Goal: Task Accomplishment & Management: Use online tool/utility

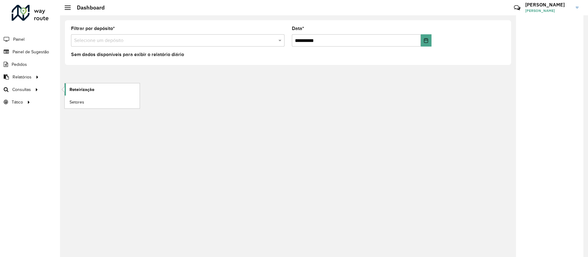
click at [83, 94] on link "Roteirização" at bounding box center [102, 89] width 75 height 12
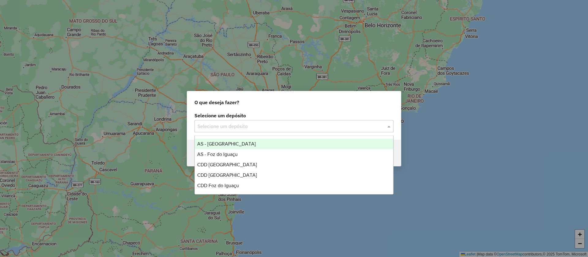
click at [241, 124] on input "text" at bounding box center [288, 126] width 181 height 7
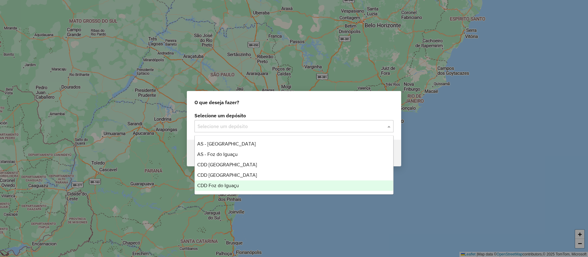
click at [221, 186] on span "CDD Foz do Iguaçu" at bounding box center [218, 185] width 42 height 5
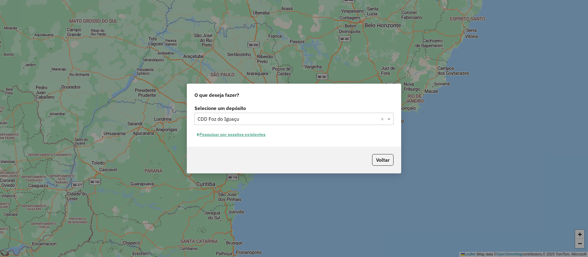
click at [243, 136] on button "Pesquisar por sessões existentes" at bounding box center [232, 134] width 74 height 9
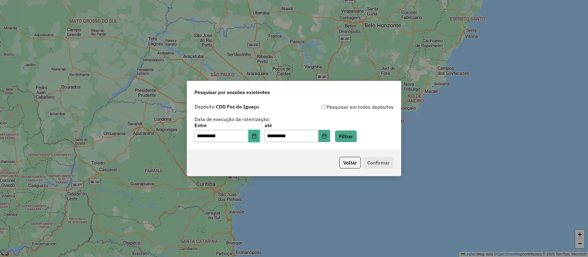
click at [256, 135] on icon "Choose Date" at bounding box center [254, 136] width 4 height 5
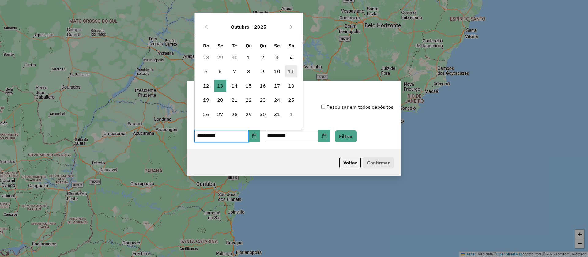
click at [294, 70] on span "11" at bounding box center [291, 71] width 12 height 12
type input "**********"
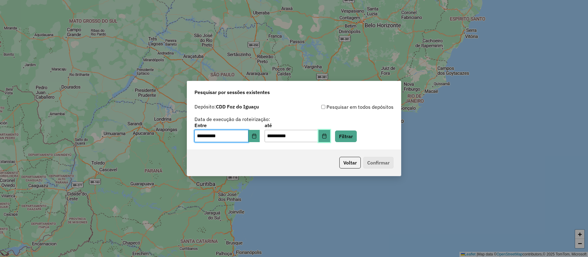
click at [327, 134] on icon "Choose Date" at bounding box center [324, 136] width 5 height 5
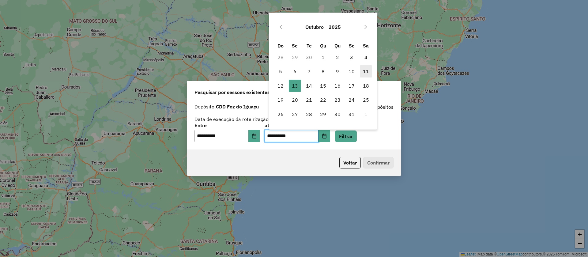
click at [366, 69] on span "11" at bounding box center [366, 71] width 12 height 12
type input "**********"
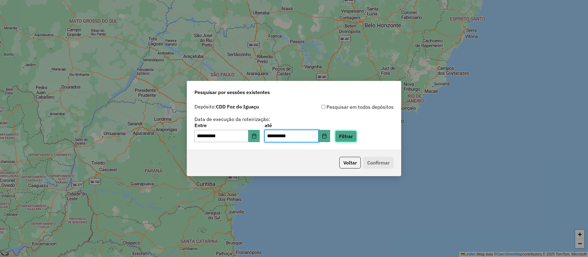
drag, startPoint x: 353, startPoint y: 135, endPoint x: 327, endPoint y: 148, distance: 28.9
click at [353, 136] on button "Filtrar" at bounding box center [346, 137] width 22 height 12
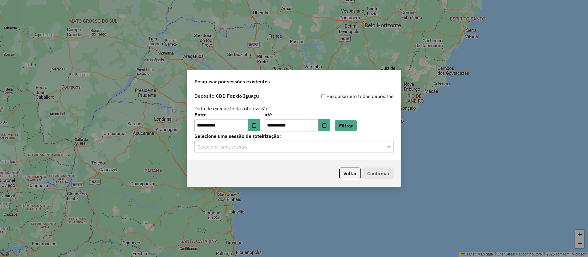
click at [232, 149] on input "text" at bounding box center [288, 146] width 181 height 7
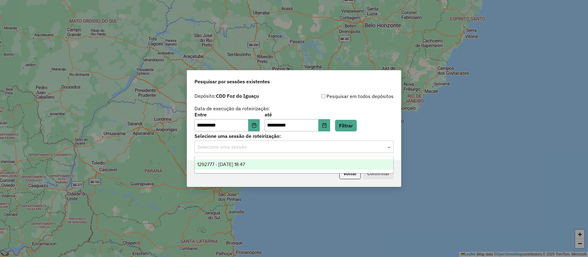
click at [234, 167] on div "1292777 - 11/10/2025 18:47" at bounding box center [294, 164] width 199 height 10
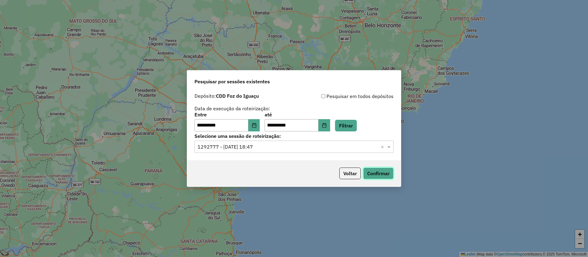
click at [370, 170] on button "Confirmar" at bounding box center [378, 174] width 30 height 12
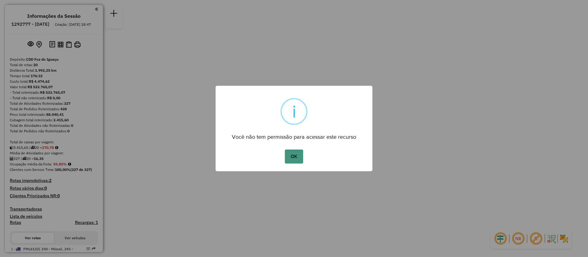
click at [303, 155] on button "OK" at bounding box center [294, 157] width 18 height 14
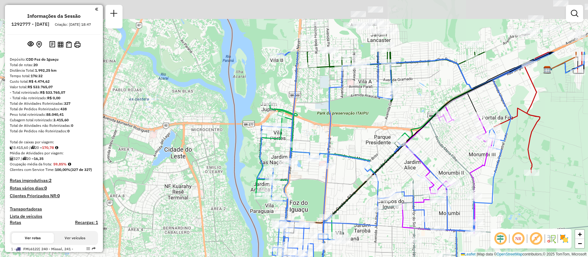
drag, startPoint x: 285, startPoint y: 105, endPoint x: 305, endPoint y: 207, distance: 103.4
click at [306, 206] on div "Janela de atendimento Grade de atendimento Capacidade Transportadoras Veículos …" at bounding box center [294, 128] width 588 height 257
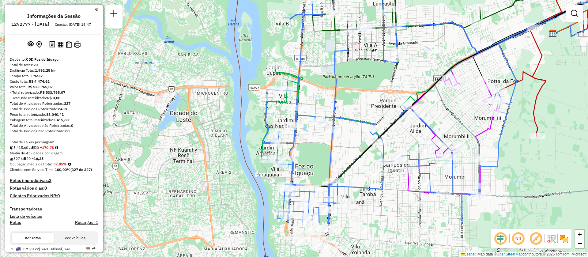
drag, startPoint x: 303, startPoint y: 98, endPoint x: 308, endPoint y: 35, distance: 63.6
click at [308, 35] on div "Rota 10 - Placa QJU2318 32908773 - ROSIMERI DA SILVA MO Janela de atendimento G…" at bounding box center [294, 128] width 588 height 257
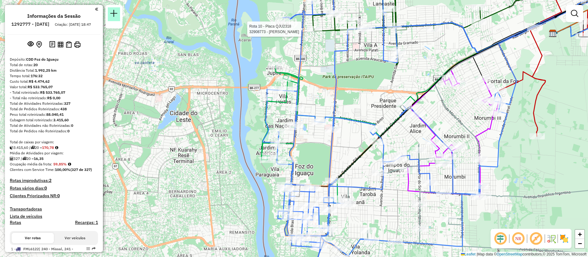
click at [110, 13] on em at bounding box center [113, 13] width 7 height 7
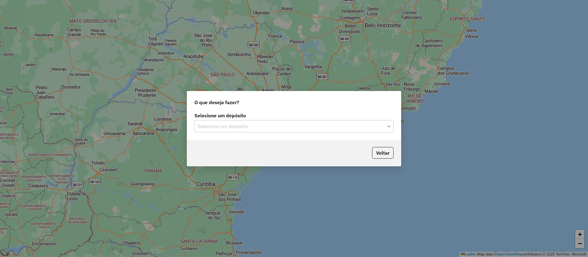
click at [227, 123] on input "text" at bounding box center [288, 126] width 181 height 7
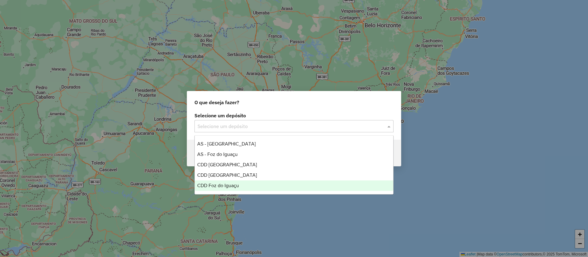
click at [229, 184] on span "CDD Foz do Iguaçu" at bounding box center [218, 185] width 42 height 5
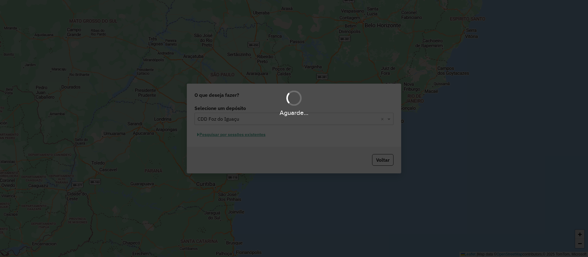
click at [232, 137] on div "Aguarde..." at bounding box center [294, 128] width 588 height 257
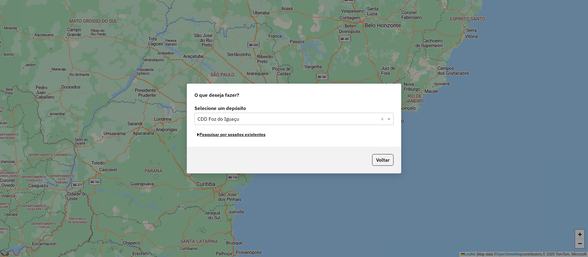
click at [233, 136] on button "Pesquisar por sessões existentes" at bounding box center [232, 134] width 74 height 9
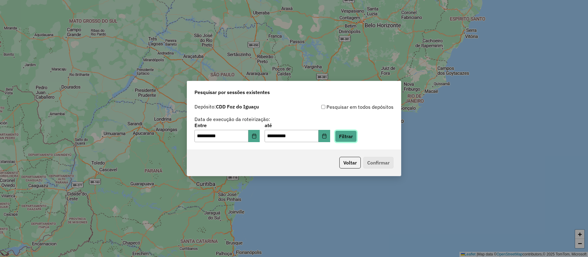
click at [351, 137] on button "Filtrar" at bounding box center [346, 137] width 22 height 12
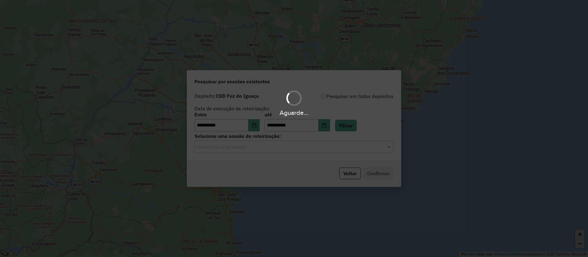
click at [246, 149] on input "text" at bounding box center [288, 146] width 181 height 7
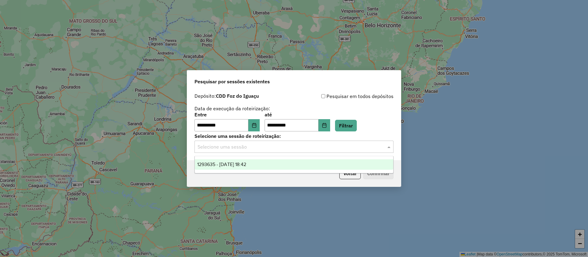
drag, startPoint x: 246, startPoint y: 162, endPoint x: 350, endPoint y: 162, distance: 103.2
click at [246, 162] on span "1293635 - 13/10/2025 18:42" at bounding box center [221, 164] width 49 height 5
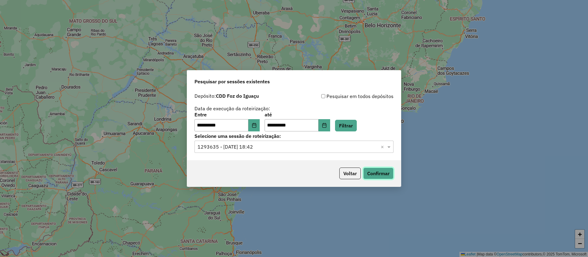
click at [369, 172] on button "Confirmar" at bounding box center [378, 174] width 30 height 12
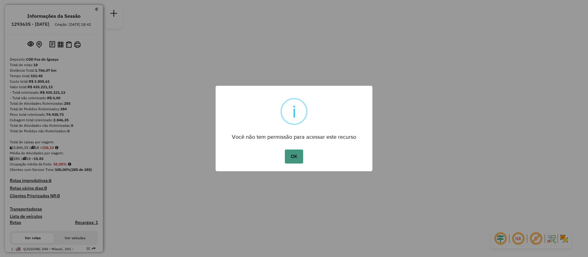
click at [293, 161] on button "OK" at bounding box center [294, 157] width 18 height 14
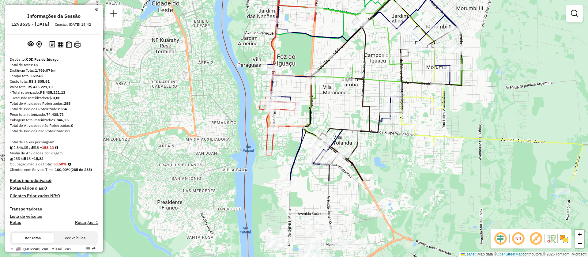
drag, startPoint x: 387, startPoint y: 125, endPoint x: 329, endPoint y: 21, distance: 119.4
click at [329, 21] on div "Janela de atendimento Grade de atendimento Capacidade Transportadoras Veículos …" at bounding box center [294, 128] width 588 height 257
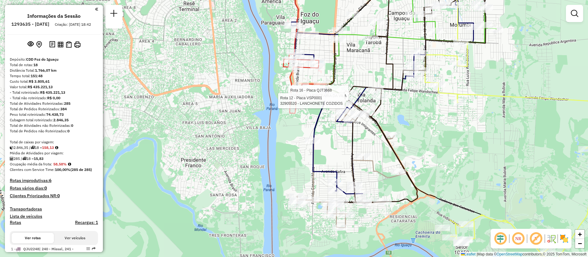
drag, startPoint x: 367, startPoint y: 131, endPoint x: 362, endPoint y: 152, distance: 21.6
click at [362, 152] on div "Rota 13 - Placa RLJ6G37 32910304 - CENTRO DE TREINAMENTO HEX FORCE LTDA Rota 16…" at bounding box center [294, 128] width 588 height 257
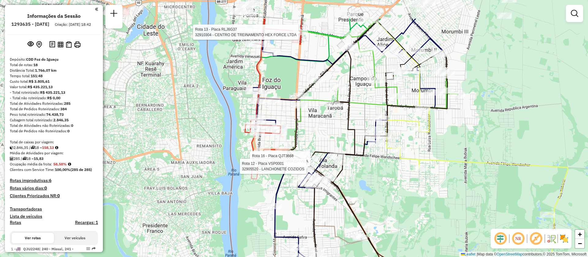
drag, startPoint x: 402, startPoint y: 57, endPoint x: 368, endPoint y: 101, distance: 55.8
click at [368, 101] on icon at bounding box center [360, 95] width 195 height 152
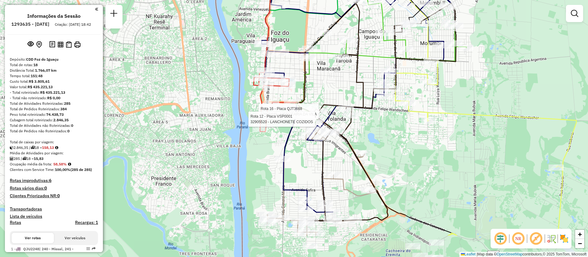
drag, startPoint x: 307, startPoint y: 214, endPoint x: 315, endPoint y: 167, distance: 48.2
click at [315, 167] on div "Rota 13 - Placa RLJ6G37 32910304 - CENTRO DE TREINAMENTO HEX FORCE LTDA Rota 16…" at bounding box center [294, 128] width 588 height 257
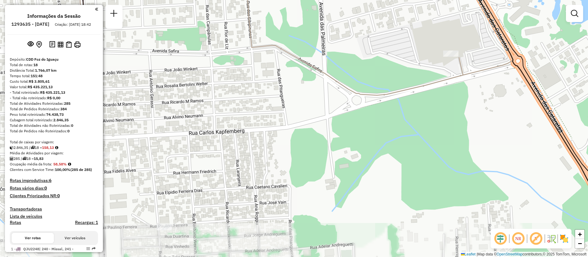
drag, startPoint x: 305, startPoint y: 222, endPoint x: 286, endPoint y: 123, distance: 100.8
click at [286, 123] on div "Rota 13 - Placa RLJ6G37 32910304 - CENTRO DE TREINAMENTO HEX FORCE LTDA Rota 16…" at bounding box center [294, 128] width 588 height 257
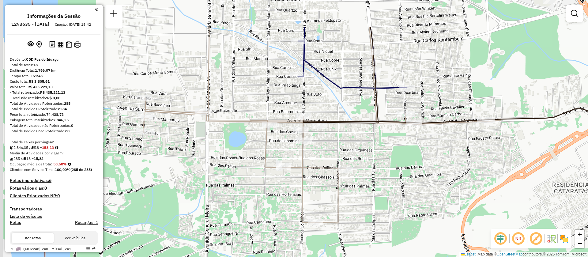
drag, startPoint x: 267, startPoint y: 111, endPoint x: 387, endPoint y: 164, distance: 131.3
click at [387, 164] on div "Rota 13 - Placa RLJ6G37 32910304 - CENTRO DE TREINAMENTO HEX FORCE LTDA Rota 16…" at bounding box center [294, 128] width 588 height 257
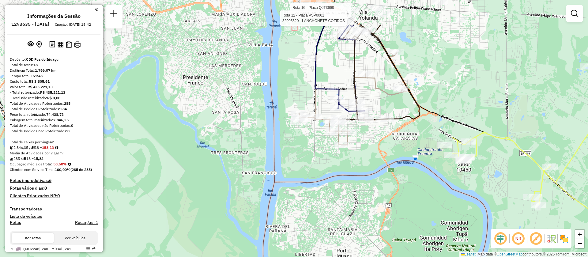
drag, startPoint x: 350, startPoint y: 45, endPoint x: 363, endPoint y: 160, distance: 116.2
click at [369, 120] on icon at bounding box center [379, 72] width 81 height 95
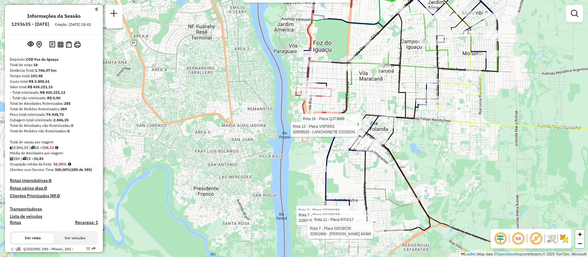
click at [267, 102] on div "Rota 13 - Placa RLJ6G37 32910304 - CENTRO DE TREINAMENTO HEX FORCE LTDA Rota 16…" at bounding box center [294, 128] width 588 height 257
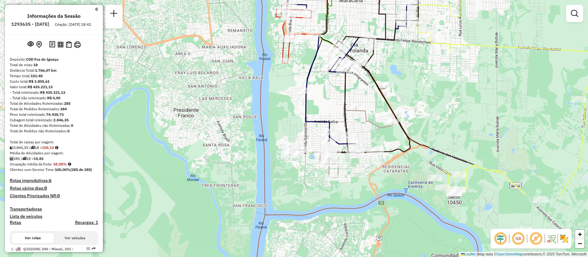
drag, startPoint x: 342, startPoint y: 188, endPoint x: 331, endPoint y: 108, distance: 80.5
click at [331, 108] on div "Janela de atendimento Grade de atendimento Capacidade Transportadoras Veículos …" at bounding box center [294, 128] width 588 height 257
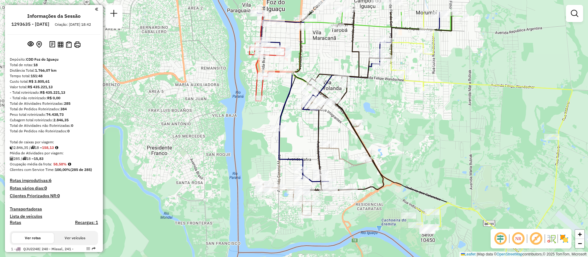
drag, startPoint x: 342, startPoint y: 113, endPoint x: 315, endPoint y: 151, distance: 46.2
click at [315, 151] on icon at bounding box center [377, 101] width 149 height 178
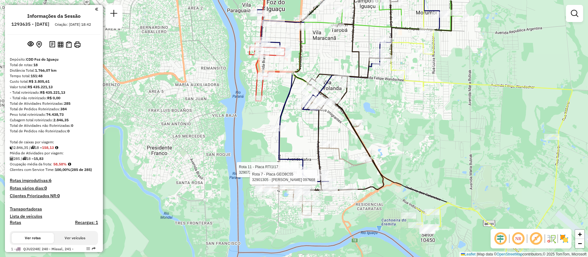
select select "**********"
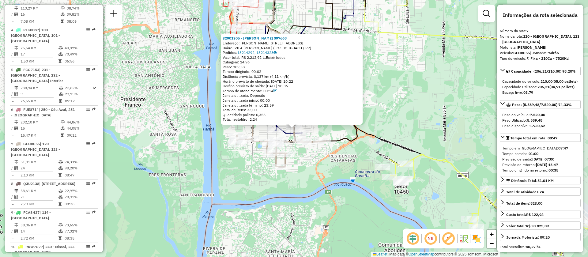
scroll to position [468, 0]
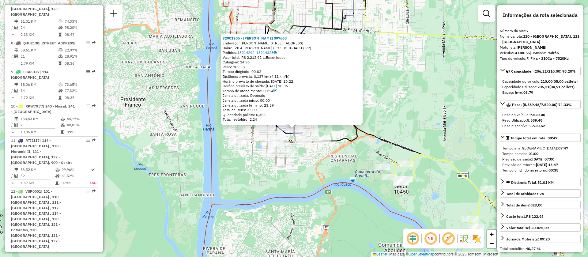
click at [360, 36] on span "×" at bounding box center [359, 37] width 3 height 5
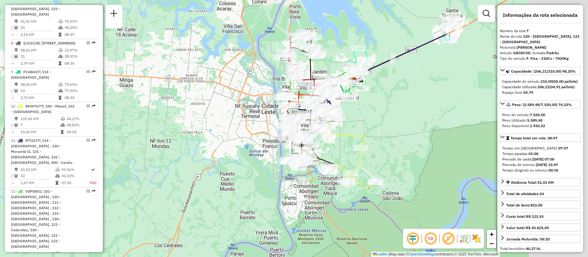
drag, startPoint x: 430, startPoint y: 84, endPoint x: 365, endPoint y: 140, distance: 85.4
click at [340, 181] on icon at bounding box center [347, 156] width 57 height 65
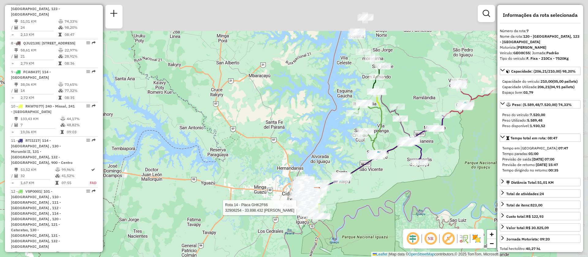
drag, startPoint x: 458, startPoint y: 97, endPoint x: 360, endPoint y: 177, distance: 127.2
click at [354, 193] on div "Rota 14 - Placa GHK2F66 32908254 - 33.898.432 [PERSON_NAME] Janela de atendimen…" at bounding box center [294, 128] width 588 height 257
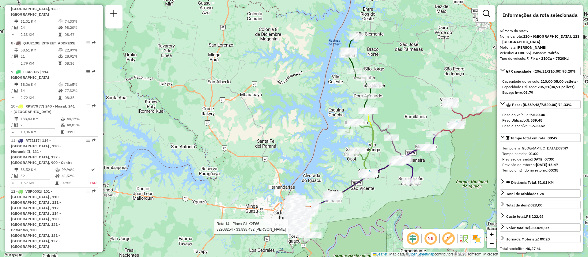
drag, startPoint x: 407, startPoint y: 76, endPoint x: 390, endPoint y: 91, distance: 22.8
click at [409, 90] on div "Rota 14 - Placa GHK2F66 32908254 - 33.898.432 [PERSON_NAME] Janela de atendimen…" at bounding box center [294, 128] width 588 height 257
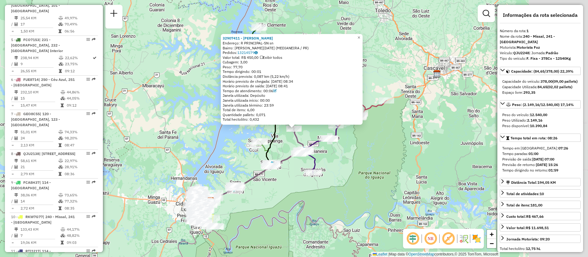
scroll to position [246, 0]
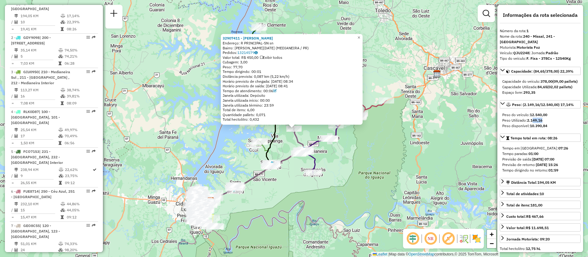
drag, startPoint x: 543, startPoint y: 121, endPoint x: 530, endPoint y: 121, distance: 12.9
click at [532, 121] on strong "2.149,16" at bounding box center [534, 120] width 15 height 5
click at [360, 36] on span "×" at bounding box center [359, 37] width 3 height 5
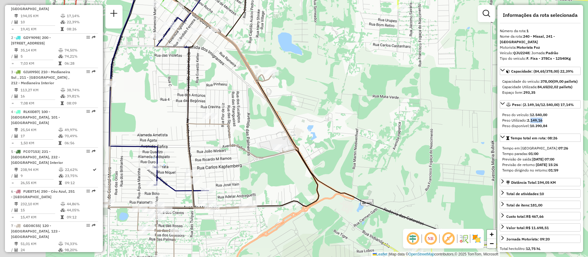
drag, startPoint x: 166, startPoint y: 132, endPoint x: 254, endPoint y: 124, distance: 88.6
click at [253, 124] on div "Janela de atendimento Grade de atendimento Capacidade Transportadoras Veículos …" at bounding box center [294, 128] width 588 height 257
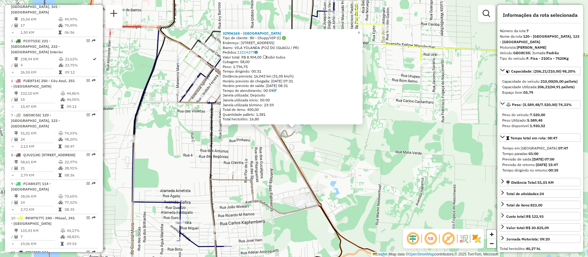
scroll to position [468, 0]
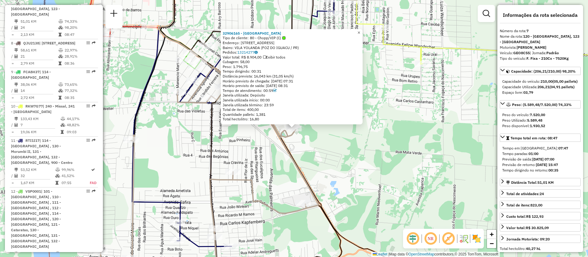
click at [361, 31] on link "×" at bounding box center [358, 32] width 7 height 7
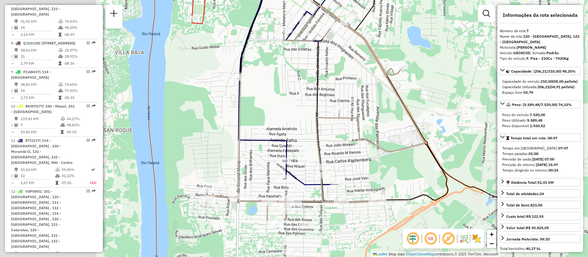
drag, startPoint x: 218, startPoint y: 154, endPoint x: 325, endPoint y: 92, distance: 123.0
click at [325, 92] on div "Janela de atendimento Grade de atendimento Capacidade Transportadoras Veículos …" at bounding box center [294, 128] width 588 height 257
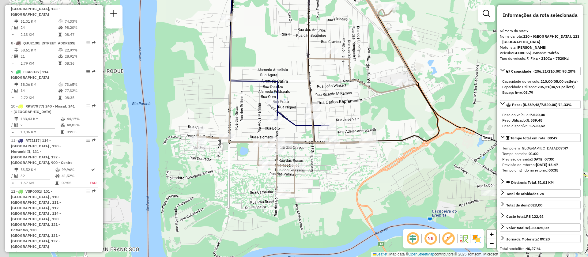
drag, startPoint x: 203, startPoint y: 215, endPoint x: 253, endPoint y: 153, distance: 80.4
click at [253, 153] on div "Janela de atendimento Grade de atendimento Capacidade Transportadoras Veículos …" at bounding box center [294, 128] width 588 height 257
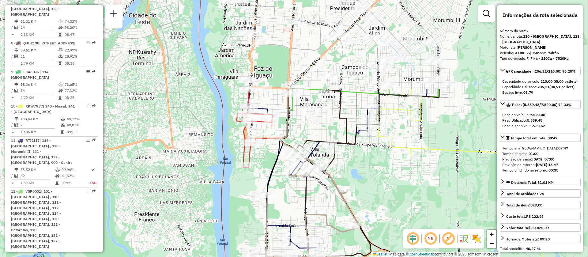
drag, startPoint x: 427, startPoint y: 87, endPoint x: 320, endPoint y: 199, distance: 155.4
click at [322, 203] on div "Janela de atendimento Grade de atendimento Capacidade Transportadoras Veículos …" at bounding box center [294, 128] width 588 height 257
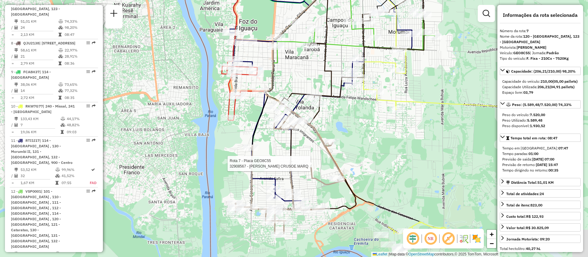
drag, startPoint x: 286, startPoint y: 198, endPoint x: 284, endPoint y: 151, distance: 47.5
click at [276, 146] on div "Rota 7 - Placa GEO8C55 32908567 - ROBINSON CRUSOE MARQ Janela de atendimento Gr…" at bounding box center [294, 128] width 588 height 257
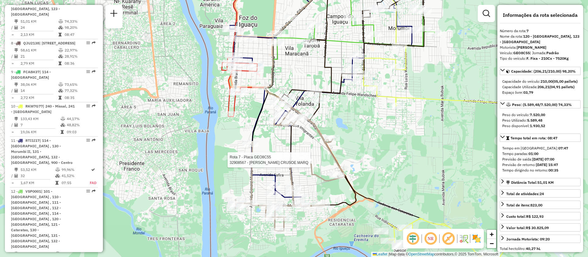
click at [358, 163] on div "Rota 7 - Placa GEO8C55 32908567 - ROBINSON CRUSOE MARQ Janela de atendimento Gr…" at bounding box center [294, 128] width 588 height 257
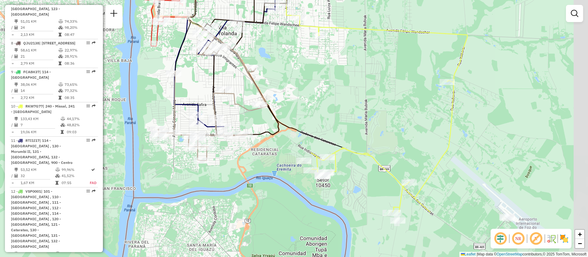
drag, startPoint x: 415, startPoint y: 180, endPoint x: 338, endPoint y: 109, distance: 104.5
click at [338, 109] on div "Janela de atendimento Grade de atendimento Capacidade Transportadoras Veículos …" at bounding box center [294, 128] width 588 height 257
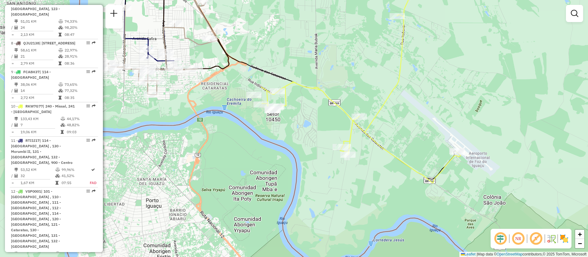
drag, startPoint x: 377, startPoint y: 141, endPoint x: 411, endPoint y: 106, distance: 48.1
click at [411, 106] on div "Janela de atendimento Grade de atendimento Capacidade Transportadoras Veículos …" at bounding box center [294, 128] width 588 height 257
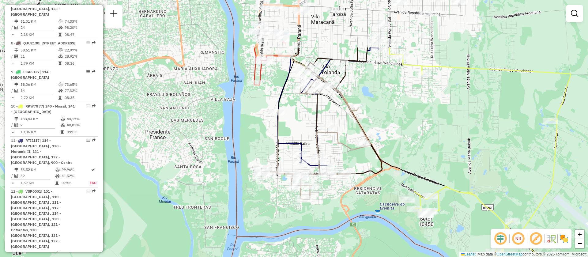
drag, startPoint x: 365, startPoint y: 87, endPoint x: 426, endPoint y: 153, distance: 90.0
click at [433, 160] on div "Janela de atendimento Grade de atendimento Capacidade Transportadoras Veículos …" at bounding box center [294, 128] width 588 height 257
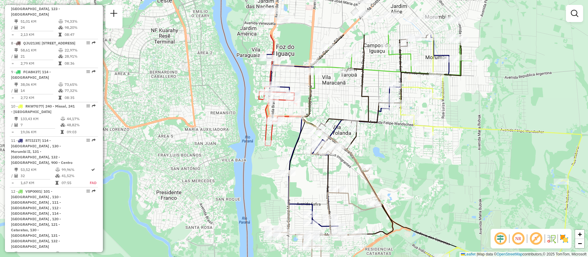
drag, startPoint x: 380, startPoint y: 110, endPoint x: 384, endPoint y: 153, distance: 42.5
click at [384, 153] on div "Janela de atendimento Grade de atendimento Capacidade Transportadoras Veículos …" at bounding box center [294, 128] width 588 height 257
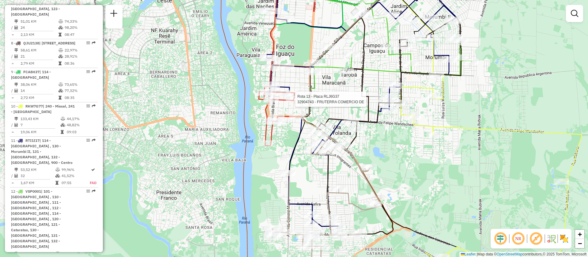
select select "**********"
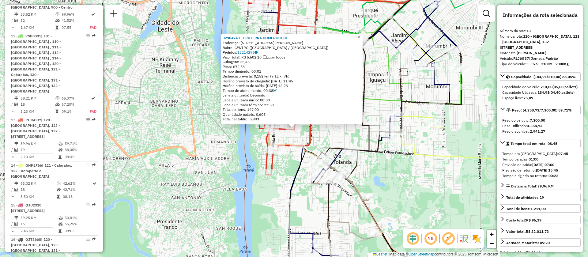
scroll to position [687, 0]
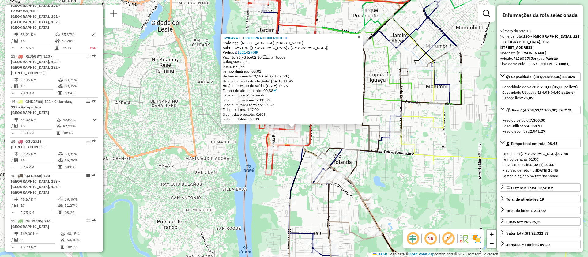
click at [361, 36] on link "×" at bounding box center [358, 37] width 7 height 7
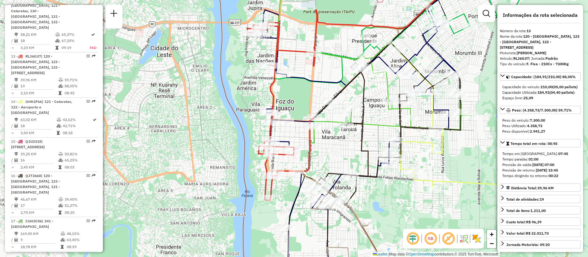
drag, startPoint x: 312, startPoint y: 63, endPoint x: 314, endPoint y: 100, distance: 37.4
click at [314, 100] on div "Janela de atendimento Grade de atendimento Capacidade Transportadoras Veículos …" at bounding box center [294, 128] width 588 height 257
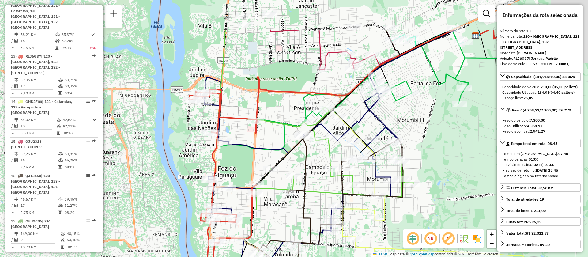
drag, startPoint x: 384, startPoint y: 130, endPoint x: 324, endPoint y: 186, distance: 82.4
click at [324, 186] on div "Janela de atendimento Grade de atendimento Capacidade Transportadoras Veículos …" at bounding box center [294, 128] width 588 height 257
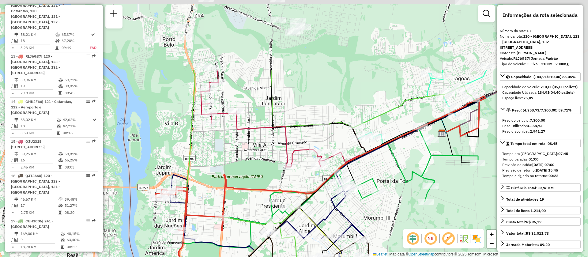
drag, startPoint x: 411, startPoint y: 109, endPoint x: 275, endPoint y: 127, distance: 137.0
click at [384, 179] on div "Janela de atendimento Grade de atendimento Capacidade Transportadoras Veículos …" at bounding box center [294, 128] width 588 height 257
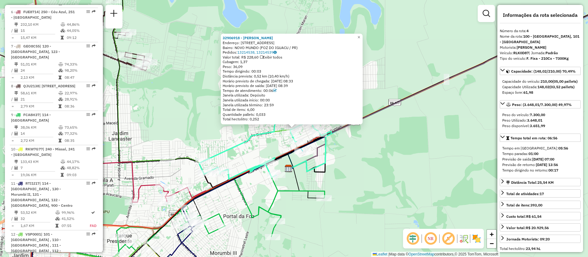
scroll to position [360, 0]
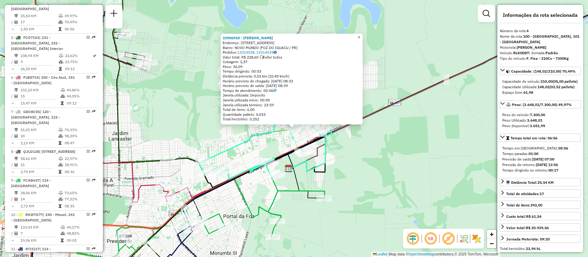
click at [360, 35] on span "×" at bounding box center [359, 37] width 3 height 5
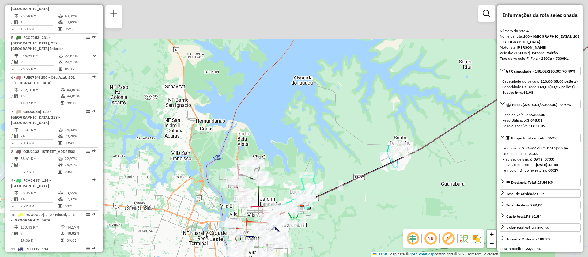
drag, startPoint x: 418, startPoint y: 122, endPoint x: 368, endPoint y: 167, distance: 66.8
click at [368, 167] on div "Janela de atendimento Grade de atendimento Capacidade Transportadoras Veículos …" at bounding box center [294, 128] width 588 height 257
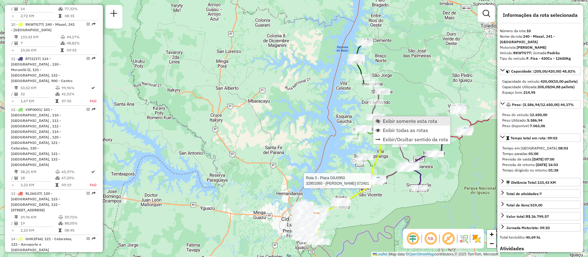
scroll to position [571, 0]
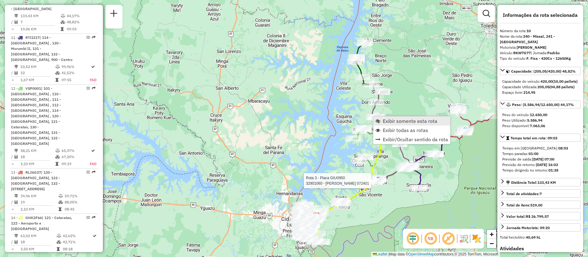
click at [397, 120] on span "Exibir somente esta rota" at bounding box center [410, 121] width 55 height 5
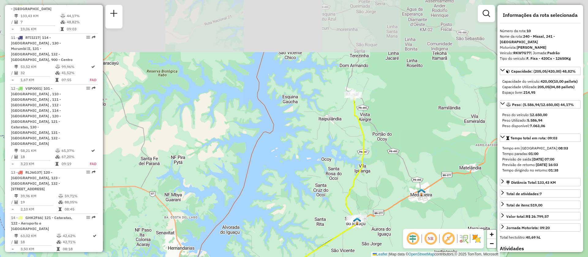
drag, startPoint x: 337, startPoint y: 45, endPoint x: 343, endPoint y: 112, distance: 67.0
click at [343, 112] on div "Janela de atendimento Grade de atendimento Capacidade Transportadoras Veículos …" at bounding box center [294, 128] width 588 height 257
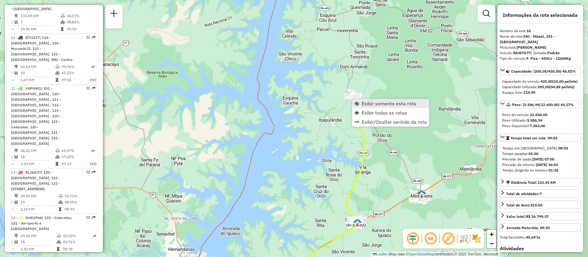
click at [381, 104] on span "Exibir somente esta rota" at bounding box center [389, 103] width 55 height 5
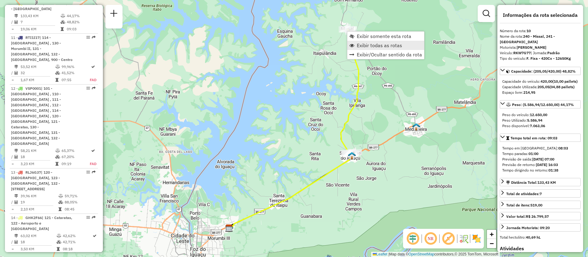
click at [390, 43] on span "Exibir todas as rotas" at bounding box center [379, 45] width 45 height 5
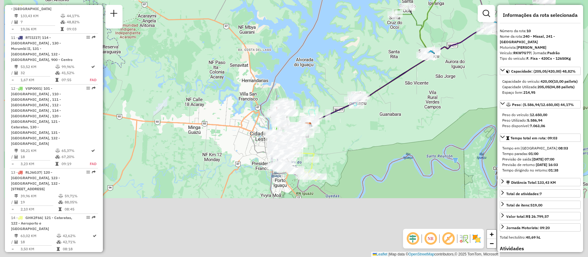
drag, startPoint x: 258, startPoint y: 156, endPoint x: 331, endPoint y: 91, distance: 97.6
click at [347, 50] on div "Janela de atendimento Grade de atendimento Capacidade Transportadoras Veículos …" at bounding box center [294, 128] width 588 height 257
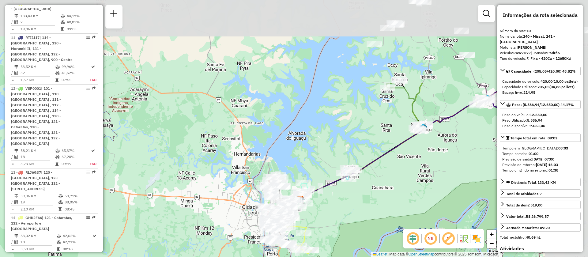
drag, startPoint x: 460, startPoint y: 93, endPoint x: 335, endPoint y: 209, distance: 170.2
click at [335, 209] on div "Janela de atendimento Grade de atendimento Capacidade Transportadoras Veículos …" at bounding box center [294, 128] width 588 height 257
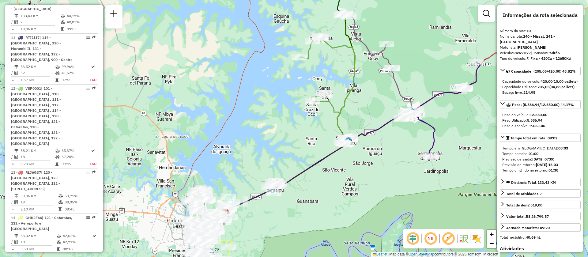
drag, startPoint x: 398, startPoint y: 149, endPoint x: 337, endPoint y: 105, distance: 75.1
click at [337, 113] on icon at bounding box center [316, 163] width 180 height 100
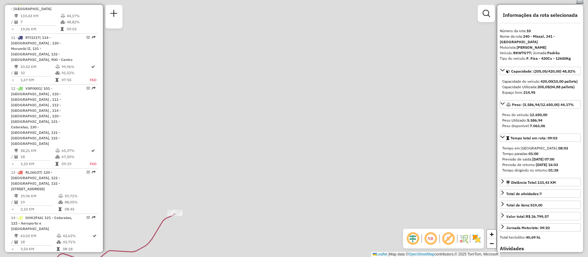
scroll to position [0, 0]
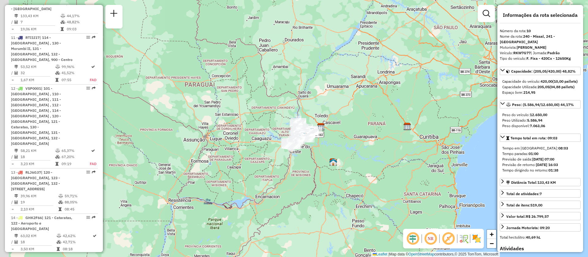
click at [301, 165] on div "Janela de atendimento Grade de atendimento Capacidade Transportadoras Veículos …" at bounding box center [294, 128] width 588 height 257
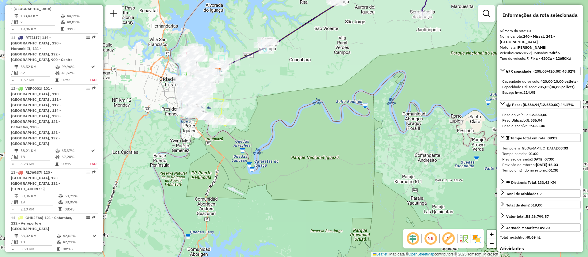
drag, startPoint x: 313, startPoint y: 158, endPoint x: 274, endPoint y: 206, distance: 62.1
click at [271, 221] on div "Janela de atendimento Grade de atendimento Capacidade Transportadoras Veículos …" at bounding box center [294, 128] width 588 height 257
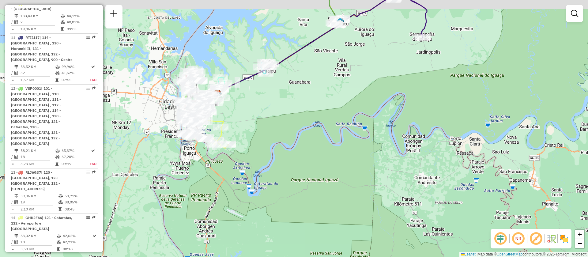
drag, startPoint x: 340, startPoint y: 69, endPoint x: 295, endPoint y: 229, distance: 166.4
click at [295, 229] on div "Janela de atendimento Grade de atendimento Capacidade Transportadoras Veículos …" at bounding box center [294, 128] width 588 height 257
